Goal: Navigation & Orientation: Go to known website

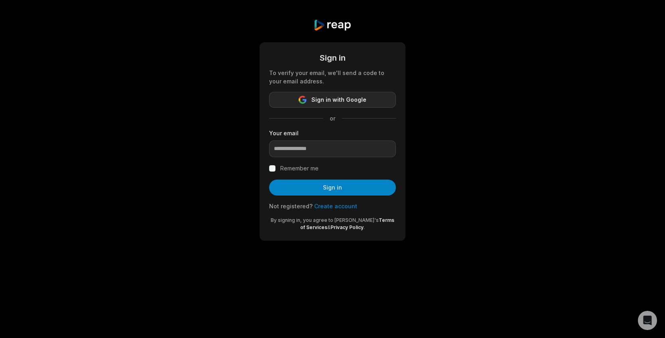
click at [318, 99] on span "Sign in with Google" at bounding box center [338, 100] width 55 height 10
